Goal: Transaction & Acquisition: Subscribe to service/newsletter

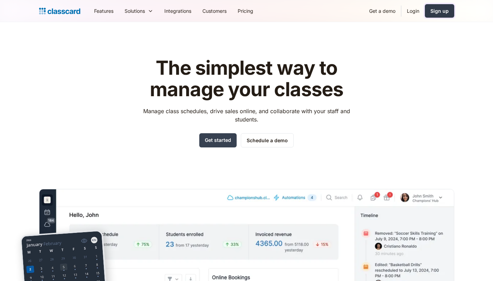
click at [444, 13] on div "Sign up" at bounding box center [439, 10] width 18 height 7
click at [134, 108] on div "The simplest way to manage your classes Manage class schedules, drive sales onl…" at bounding box center [246, 208] width 415 height 325
